Goal: Information Seeking & Learning: Learn about a topic

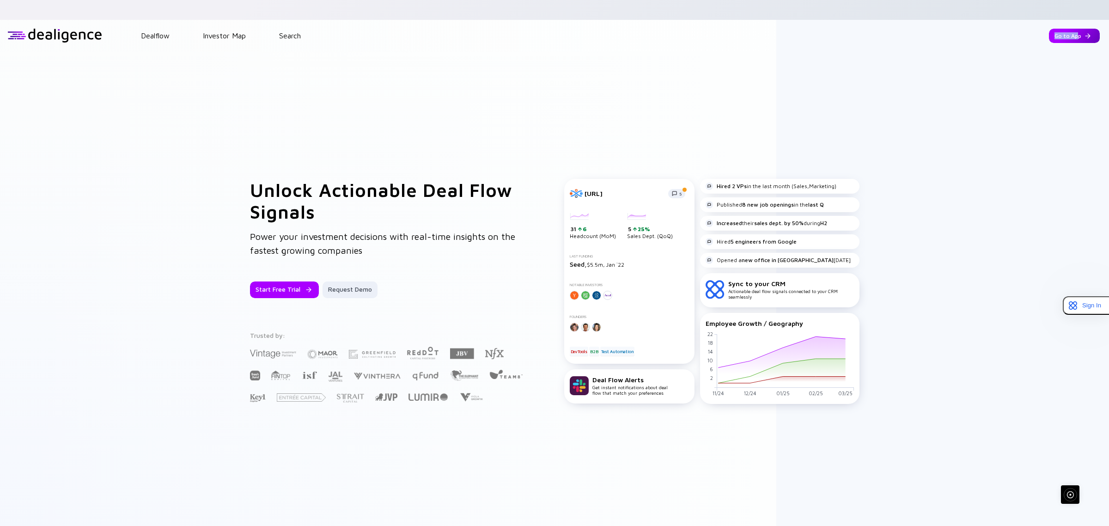
click at [1068, 22] on header "Dealflow Investor Map Search Go to App Dealflow Investor Map Go to App" at bounding box center [554, 35] width 1109 height 31
click at [1068, 29] on div "Go to App" at bounding box center [1074, 36] width 51 height 14
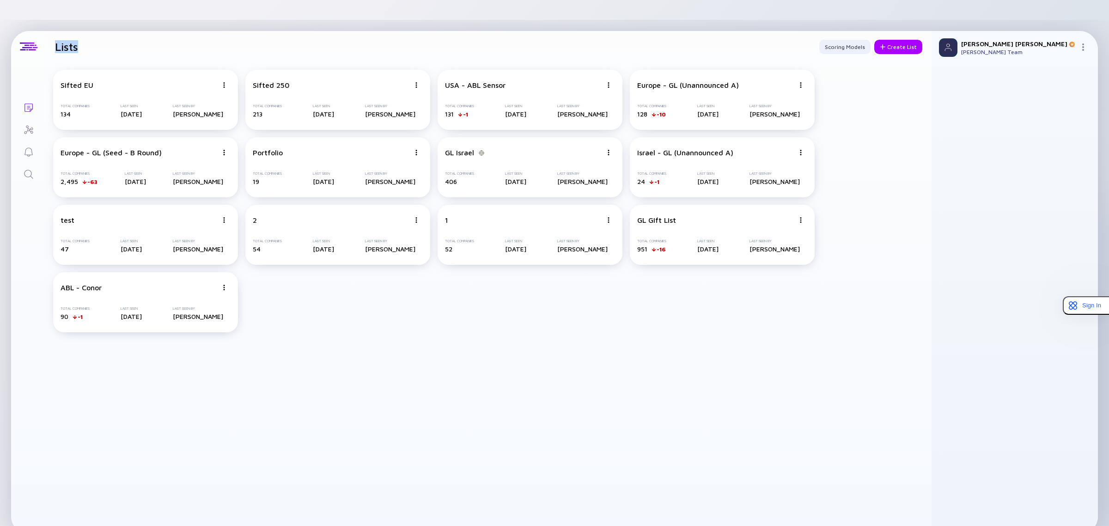
click at [31, 169] on icon "Search" at bounding box center [28, 174] width 11 height 11
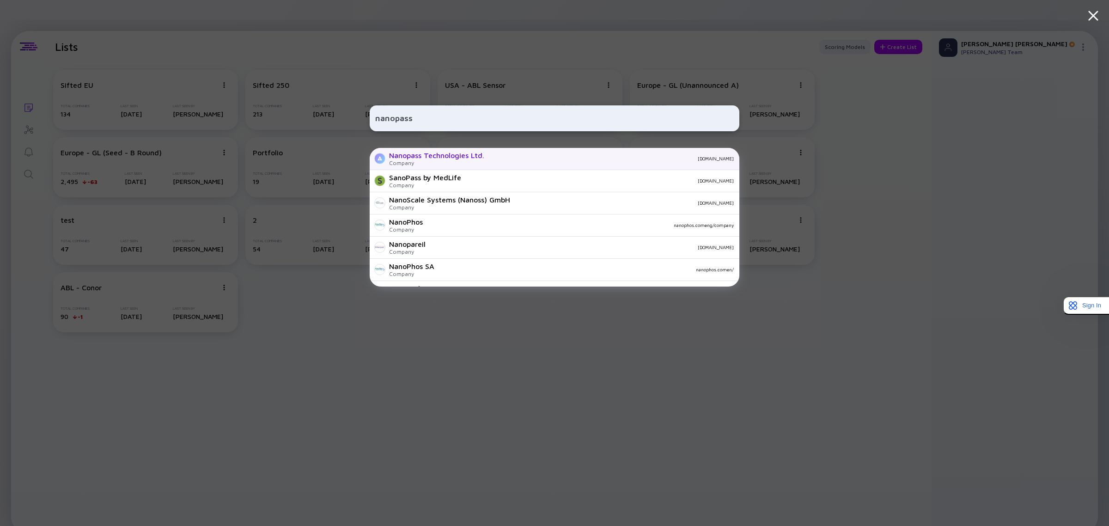
type input "nanopass"
click at [398, 165] on div "Company" at bounding box center [436, 162] width 95 height 7
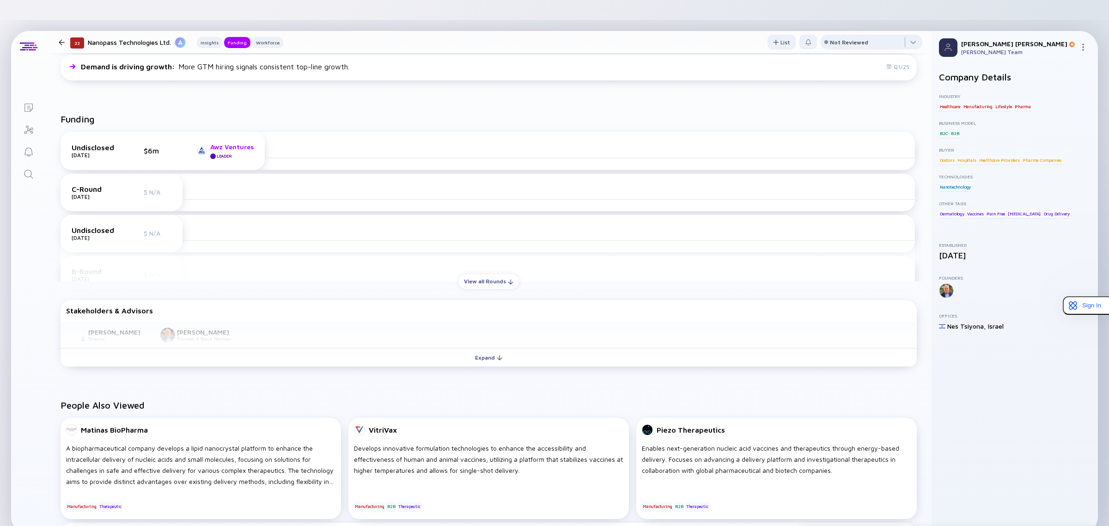
scroll to position [332, 0]
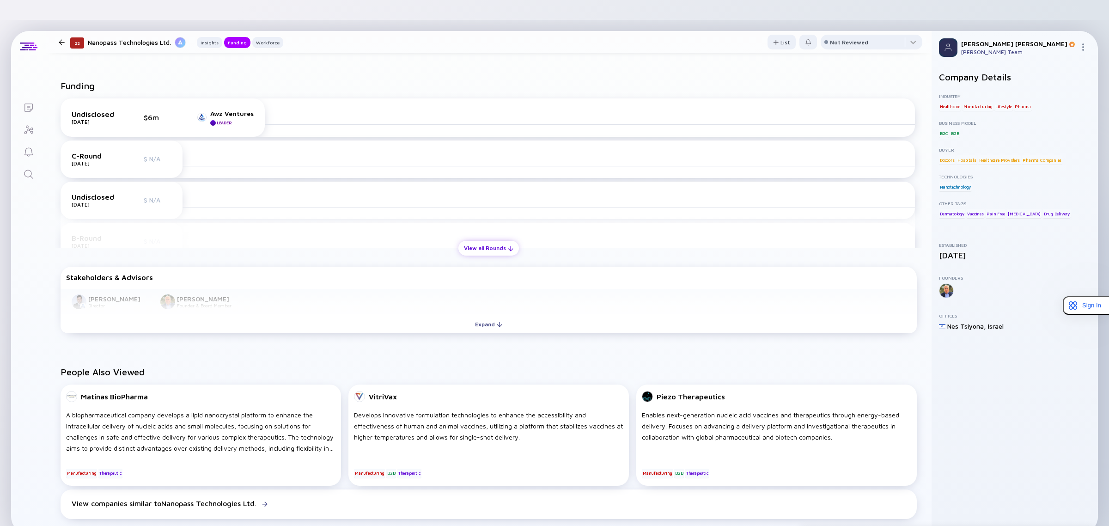
click at [514, 241] on div "View all Rounds" at bounding box center [488, 248] width 61 height 14
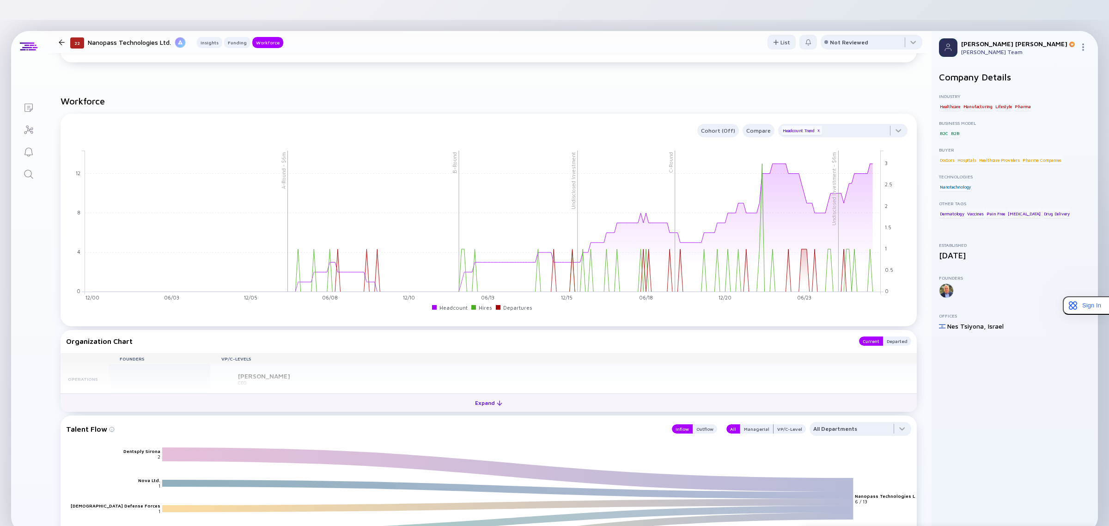
scroll to position [852, 0]
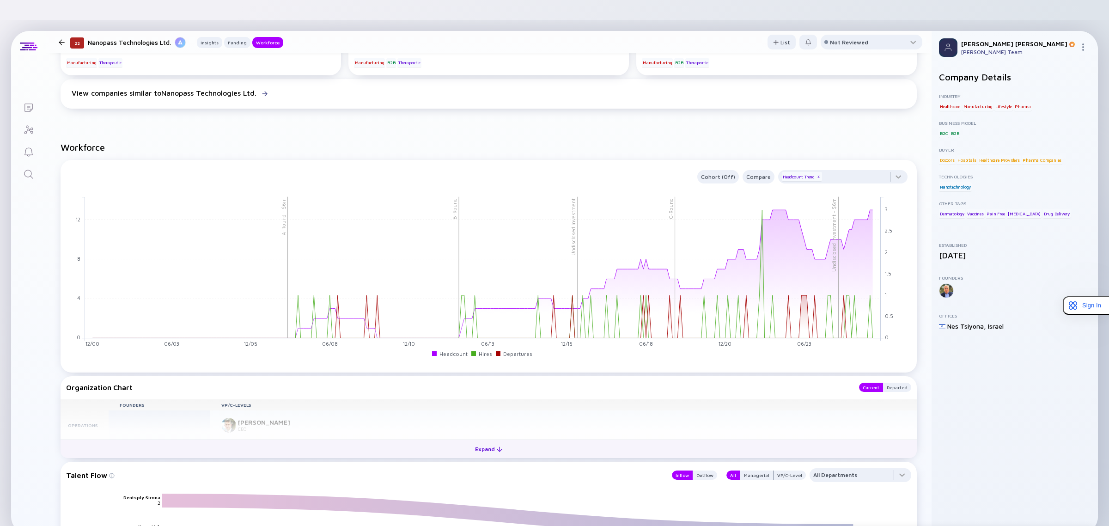
click at [458, 439] on button "Expand" at bounding box center [489, 448] width 856 height 18
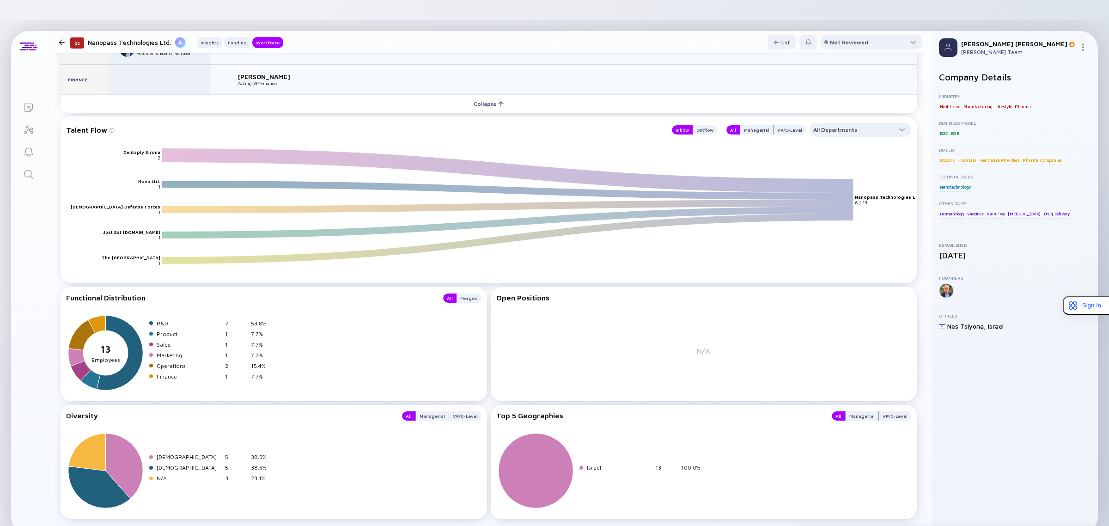
scroll to position [1295, 0]
